Goal: Navigation & Orientation: Go to known website

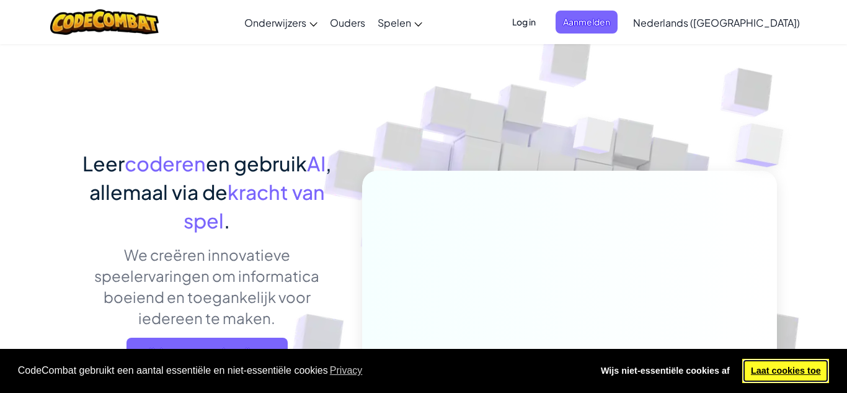
click at [789, 368] on link "Laat cookies toe" at bounding box center [785, 370] width 87 height 25
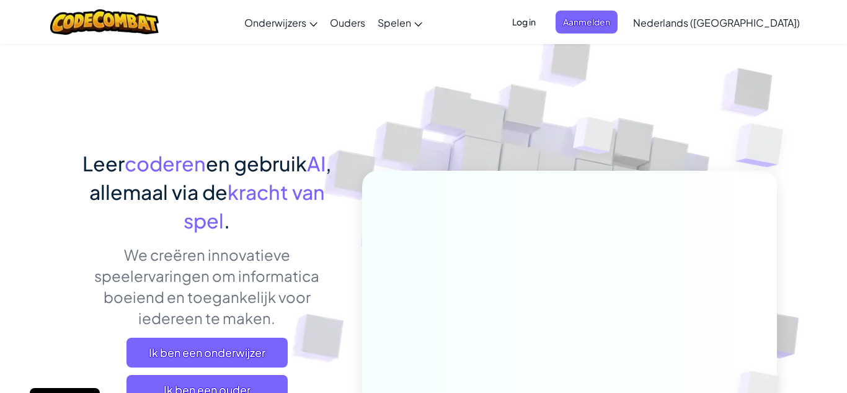
click at [543, 21] on span "Log in" at bounding box center [524, 22] width 38 height 23
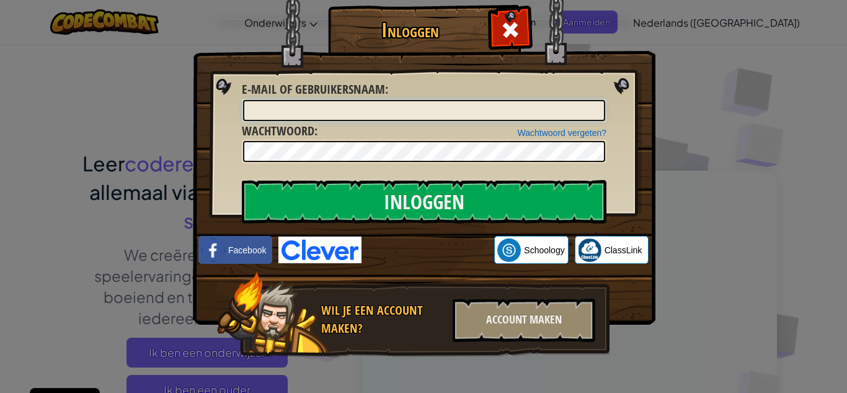
click at [505, 113] on input "E-mail of gebruikersnaam :" at bounding box center [424, 110] width 362 height 21
type input "SneeuwpanterSil"
click at [242, 180] on input "Inloggen" at bounding box center [424, 201] width 365 height 43
